Goal: Task Accomplishment & Management: Use online tool/utility

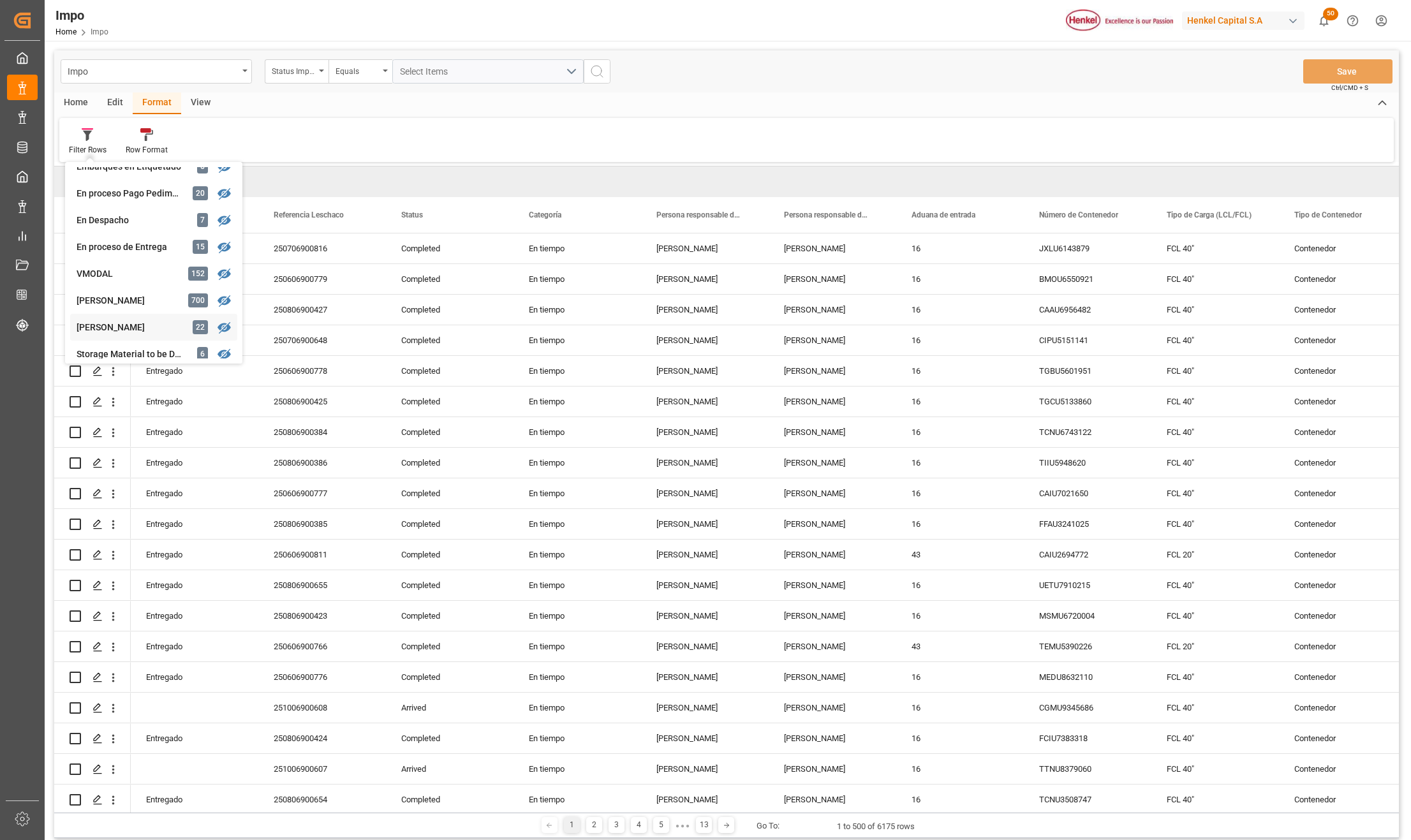
scroll to position [255, 0]
click at [113, 301] on div "No Conformidad" at bounding box center [132, 300] width 112 height 13
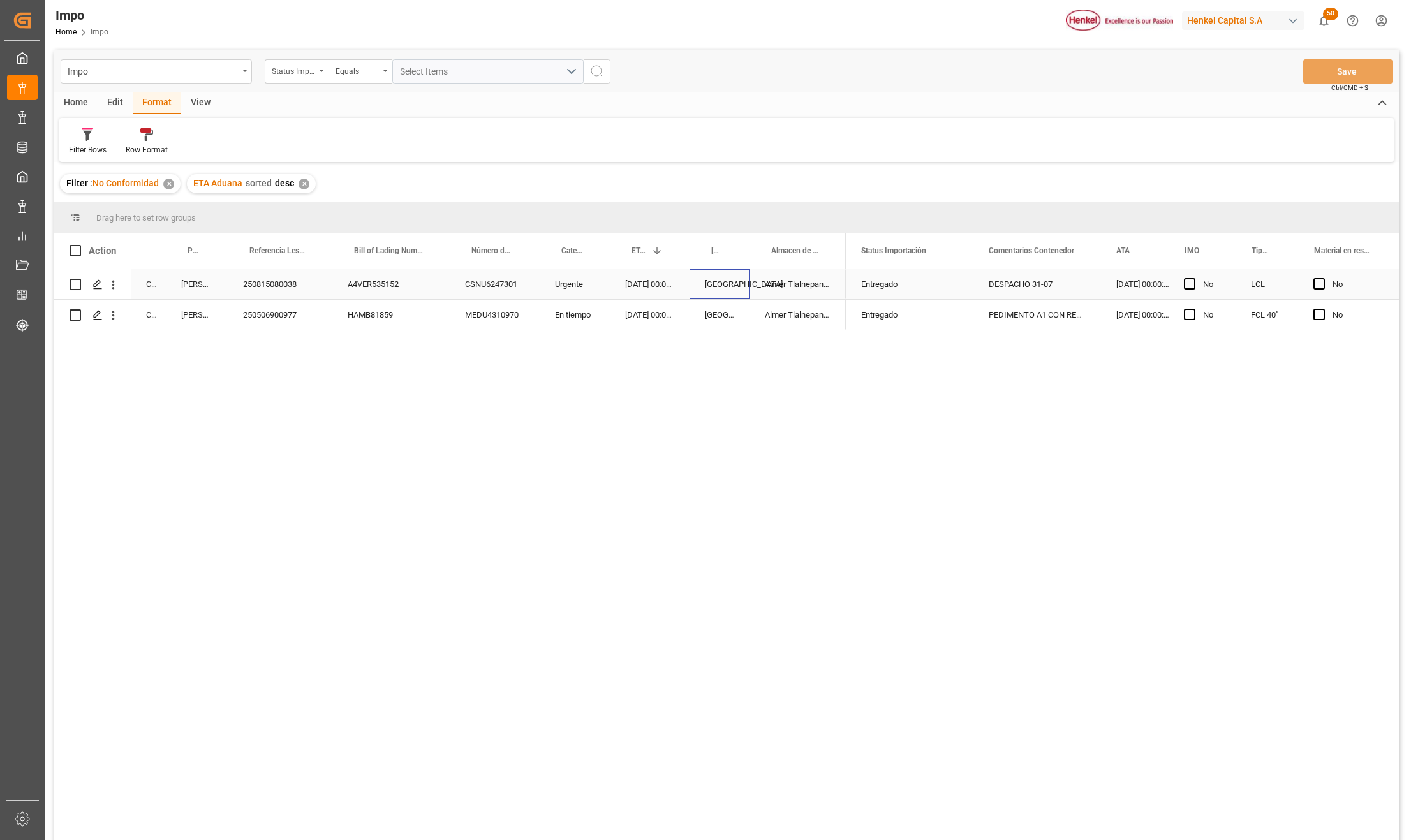
click at [730, 290] on div "Veracruz" at bounding box center [719, 284] width 60 height 30
click at [271, 292] on div "250815080038" at bounding box center [280, 284] width 104 height 30
click at [960, 285] on div "Entregado" at bounding box center [909, 284] width 127 height 30
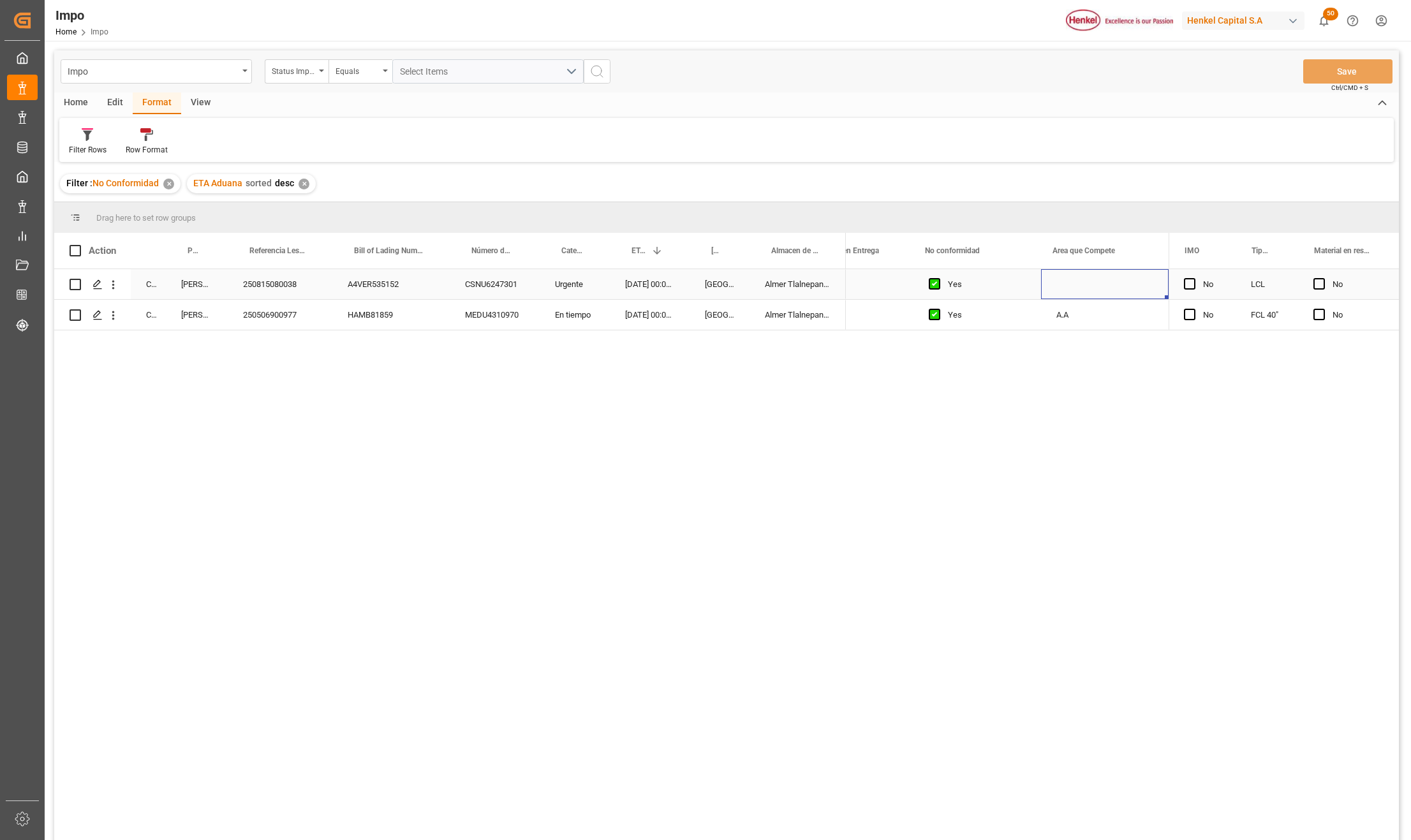
click at [1085, 281] on div "Press SPACE to select this row." at bounding box center [1105, 284] width 127 height 30
click at [1082, 289] on input "Press SPACE to select this row." at bounding box center [1104, 291] width 107 height 24
type input "LT"
click at [1319, 69] on button "Save" at bounding box center [1347, 71] width 89 height 24
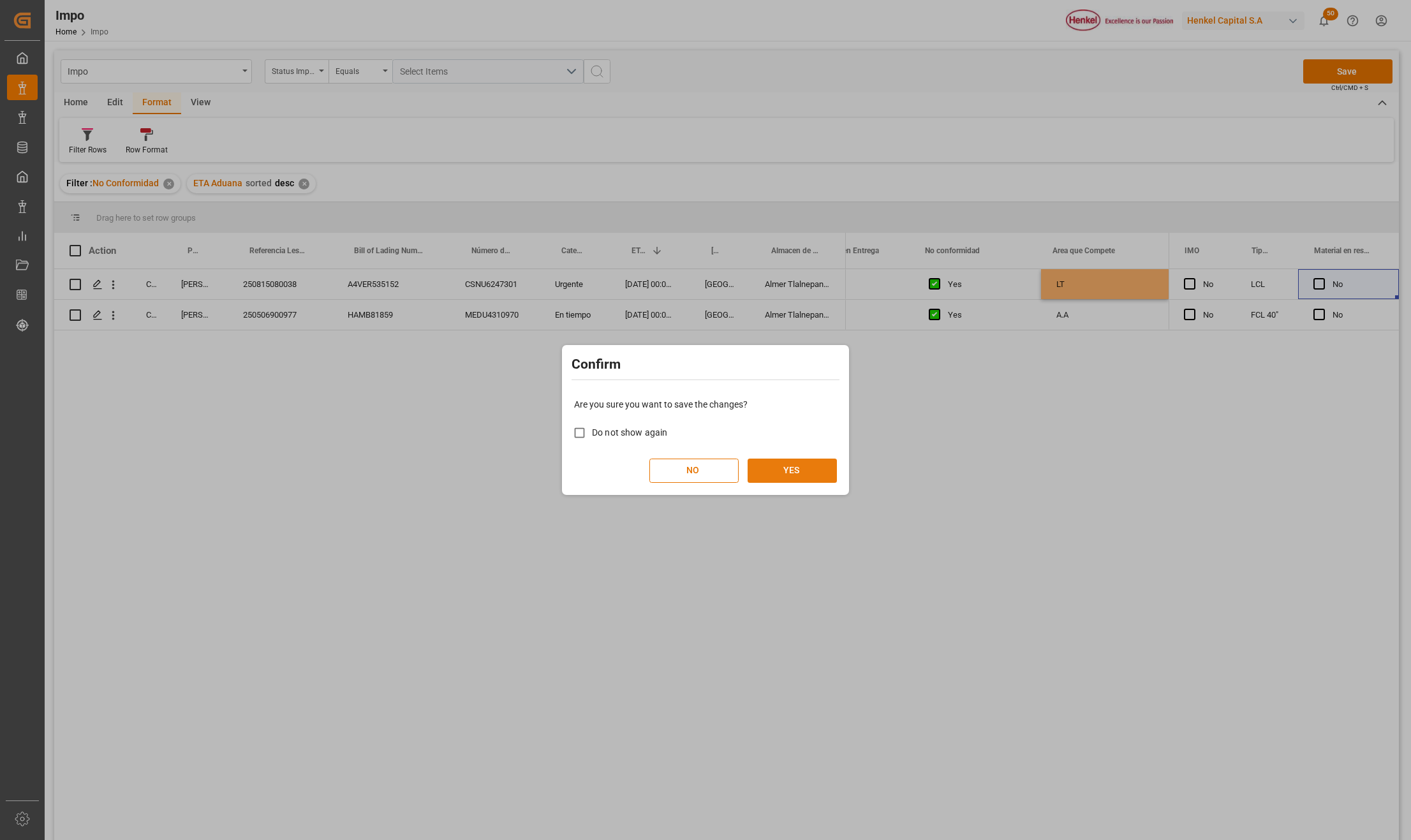
click at [813, 474] on button "YES" at bounding box center [792, 470] width 89 height 24
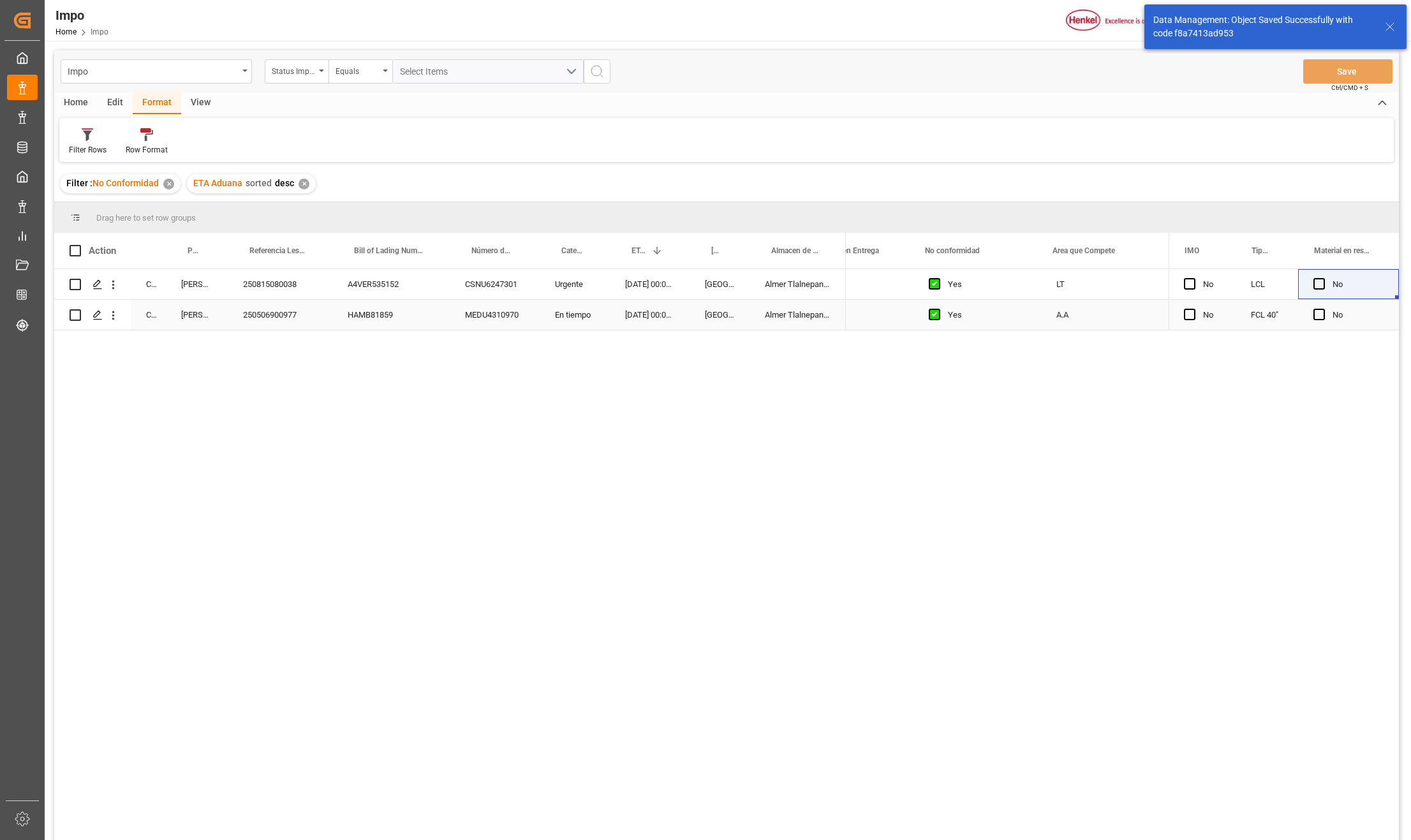
click at [785, 314] on div "Almer Tlalnepantla" at bounding box center [797, 314] width 96 height 30
